Goal: Use online tool/utility: Utilize a website feature to perform a specific function

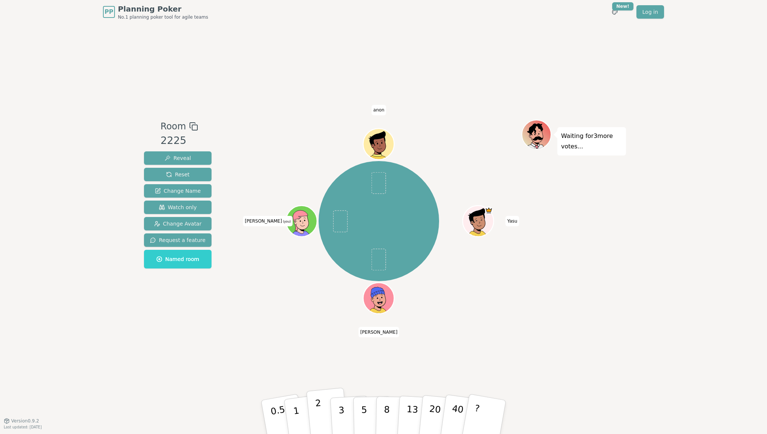
click at [324, 420] on button "2" at bounding box center [327, 417] width 43 height 59
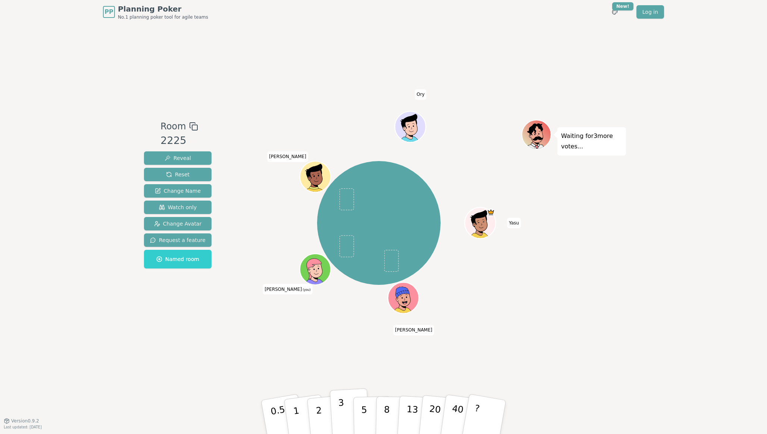
click at [345, 417] on button "3" at bounding box center [350, 418] width 41 height 58
click at [297, 410] on button "1" at bounding box center [305, 417] width 44 height 60
click at [325, 421] on button "2" at bounding box center [327, 417] width 43 height 59
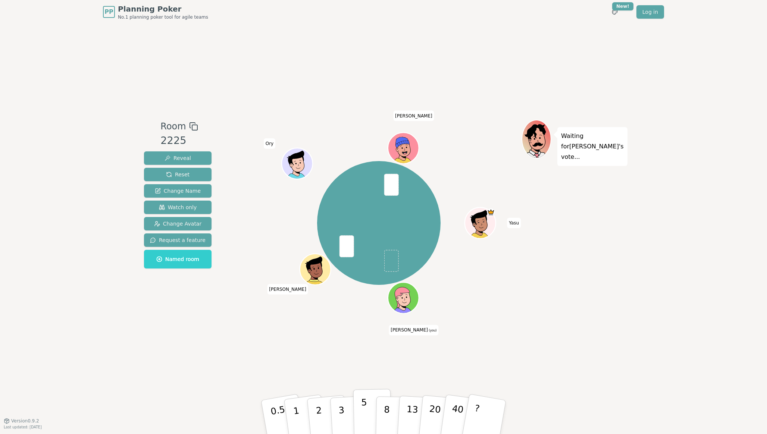
click at [363, 420] on p "5" at bounding box center [364, 418] width 6 height 40
click at [323, 409] on button "2" at bounding box center [327, 417] width 43 height 59
click at [315, 412] on button "2" at bounding box center [327, 417] width 43 height 59
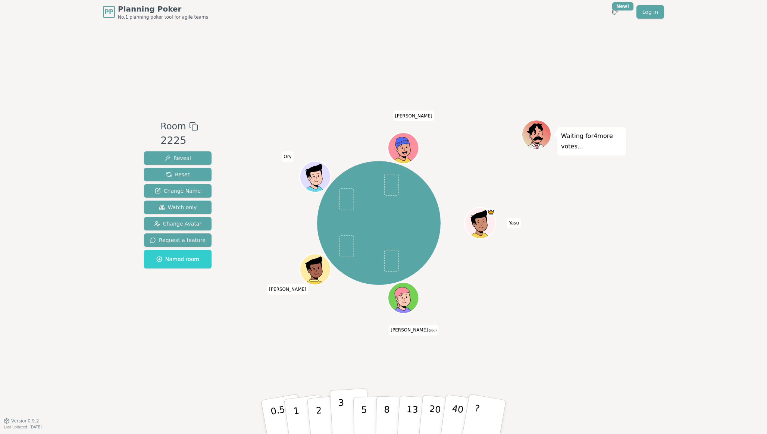
click at [341, 407] on p "3" at bounding box center [342, 418] width 8 height 41
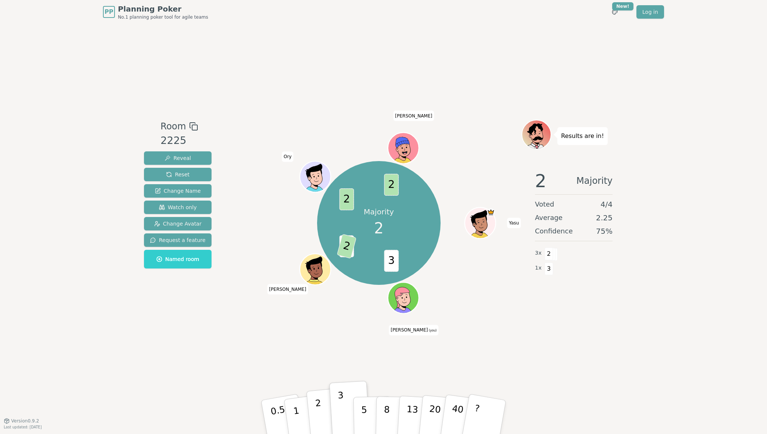
click at [323, 415] on button "2" at bounding box center [327, 417] width 43 height 59
